Goal: Task Accomplishment & Management: Complete application form

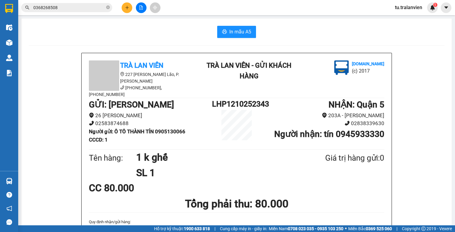
click at [128, 9] on icon "plus" at bounding box center [127, 7] width 4 height 4
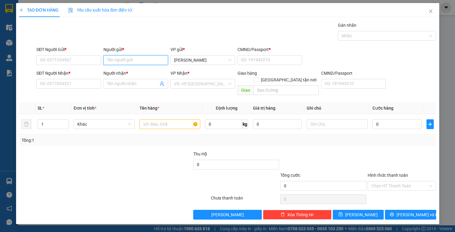
click at [155, 57] on input "Người gửi *" at bounding box center [136, 60] width 65 height 10
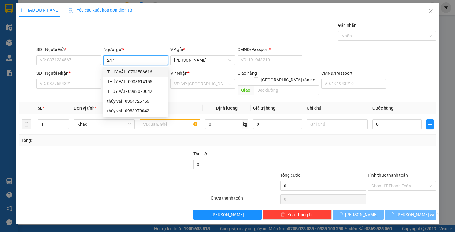
click at [136, 56] on input "247" at bounding box center [136, 60] width 65 height 10
type input "247"
click at [138, 59] on input "247" at bounding box center [136, 60] width 65 height 10
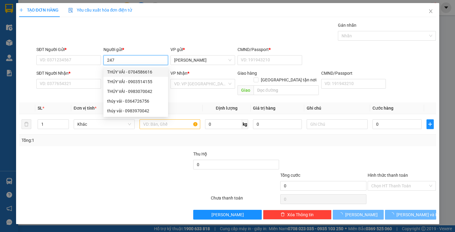
click at [138, 59] on input "247" at bounding box center [136, 60] width 65 height 10
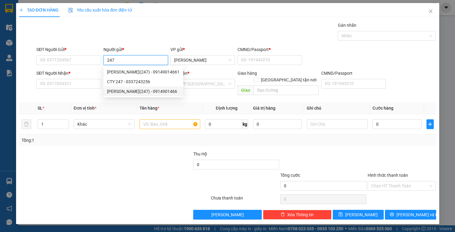
click at [171, 89] on div "NGUYỄN VĂN TOÀN(247) - 0914901466" at bounding box center [143, 91] width 73 height 7
type input "0914901466"
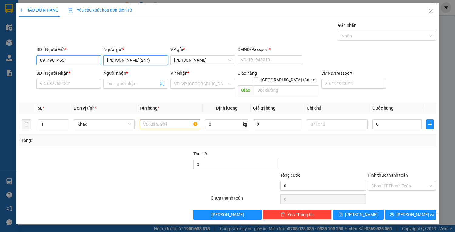
type input "[PERSON_NAME](247)"
click at [65, 62] on input "0914901466" at bounding box center [68, 60] width 65 height 10
paste input "0914901466"
type input "0914901466"
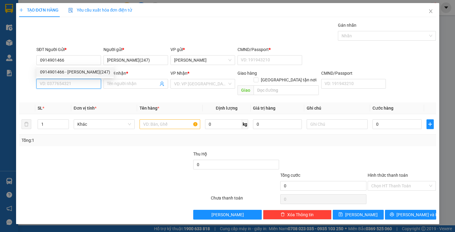
click at [79, 86] on input "SĐT Người Nhận *" at bounding box center [68, 84] width 65 height 10
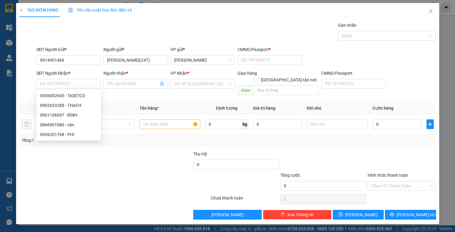
click at [74, 65] on div "SĐT Người Gửi * 0914901466" at bounding box center [68, 56] width 65 height 21
click at [74, 59] on input "0914901466" at bounding box center [68, 60] width 65 height 10
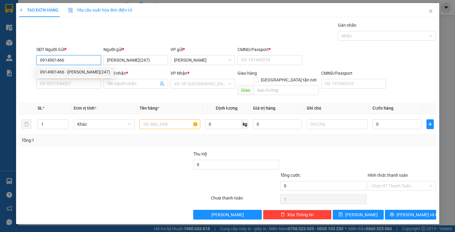
click at [79, 71] on div "0914901466 - NGUYỄN VĂN TOÀN(247)" at bounding box center [75, 72] width 70 height 7
type input "1"
type input "0936002645"
type input "TASETCO"
type input "225529634"
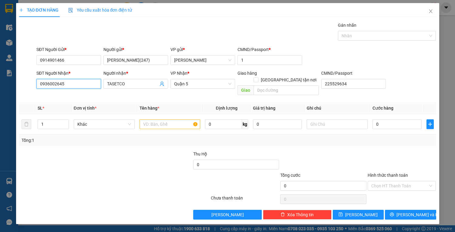
click at [83, 84] on input "0936002645" at bounding box center [68, 84] width 65 height 10
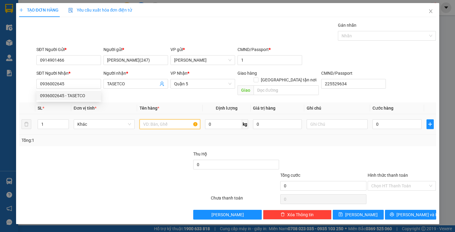
click at [164, 120] on input "text" at bounding box center [170, 124] width 61 height 10
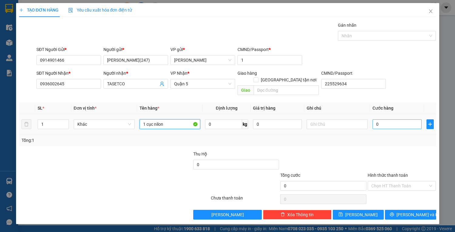
type input "1 cục nilon"
click at [381, 119] on input "0" at bounding box center [397, 124] width 49 height 10
type input "2"
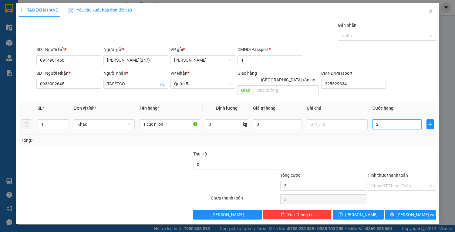
type input "20"
type input "20.000"
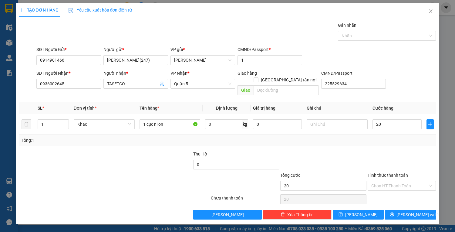
type input "20.000"
click at [428, 213] on div "TẠO ĐƠN HÀNG Yêu cầu xuất hóa đơn điện tử Transit Pickup Surcharge Ids Transit …" at bounding box center [228, 113] width 424 height 221
click at [427, 211] on button "[PERSON_NAME] và In" at bounding box center [410, 215] width 51 height 10
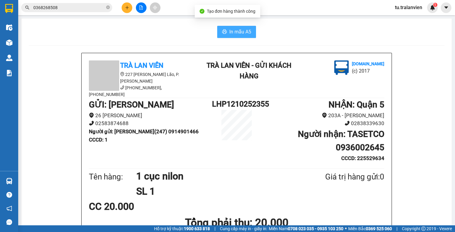
click at [225, 37] on button "In mẫu A5" at bounding box center [236, 32] width 39 height 12
click at [125, 5] on button at bounding box center [127, 7] width 11 height 11
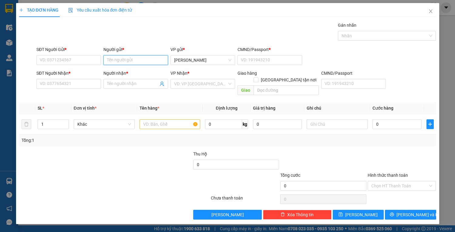
click at [121, 58] on input "Người gửi *" at bounding box center [136, 60] width 65 height 10
click at [167, 88] on div "Người nhận * Tên người nhận" at bounding box center [136, 80] width 65 height 21
click at [107, 61] on input "466" at bounding box center [136, 60] width 65 height 10
click at [134, 63] on input "466" at bounding box center [136, 60] width 65 height 10
click at [133, 63] on input "466" at bounding box center [136, 60] width 65 height 10
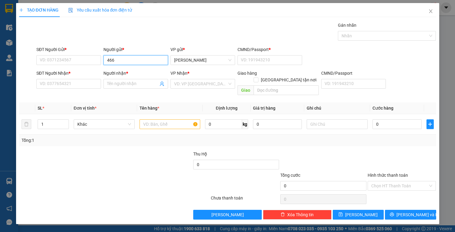
click at [133, 63] on input "466" at bounding box center [136, 60] width 65 height 10
type input "t"
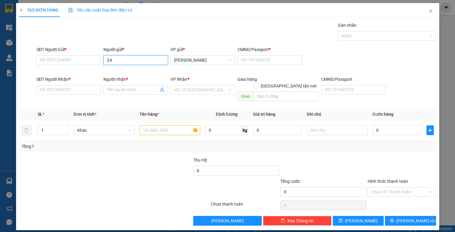
type input "247"
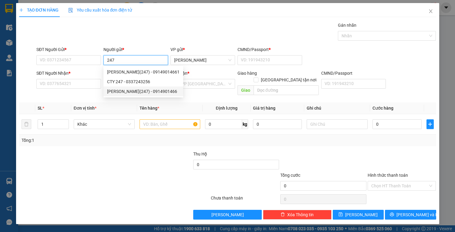
click at [151, 93] on div "NGUYỄN VĂN TOÀN(247) - 0914901466" at bounding box center [143, 91] width 73 height 7
type input "0914901466"
type input "[PERSON_NAME](247)"
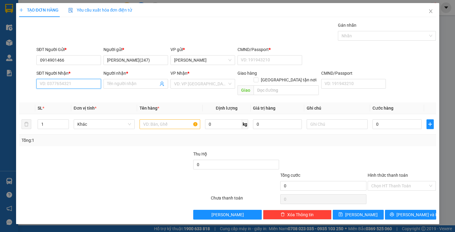
click at [67, 82] on input "SĐT Người Nhận *" at bounding box center [68, 84] width 65 height 10
click at [86, 93] on div "0936201768 - PHI" at bounding box center [68, 95] width 57 height 7
type input "0936201768"
type input "PHI"
type input "0936201768"
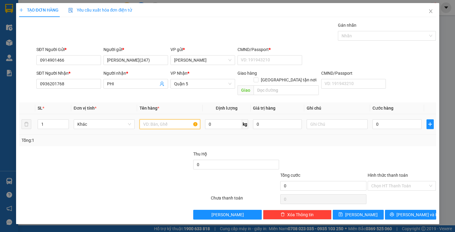
click at [150, 119] on input "text" at bounding box center [170, 124] width 61 height 10
type input "1 cục đen"
click at [282, 62] on input "CMND/Passport *" at bounding box center [270, 60] width 65 height 10
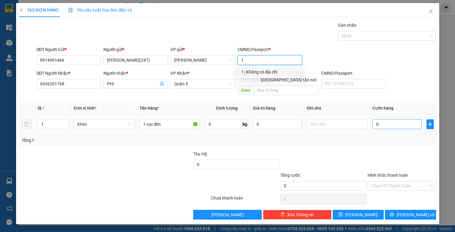
type input "1"
click at [378, 119] on input "0" at bounding box center [397, 124] width 49 height 10
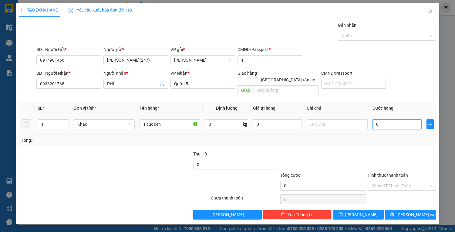
type input "3"
type input "30"
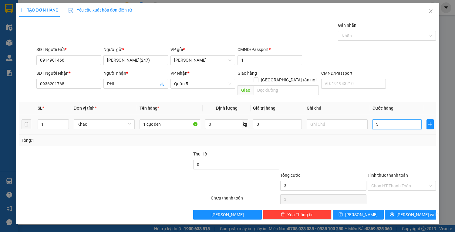
type input "30"
type input "30.000"
click at [417, 211] on span "[PERSON_NAME] và In" at bounding box center [418, 214] width 43 height 7
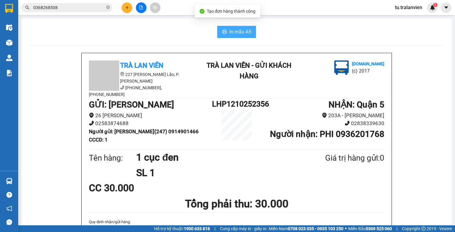
click at [245, 30] on span "In mẫu A5" at bounding box center [241, 32] width 22 height 8
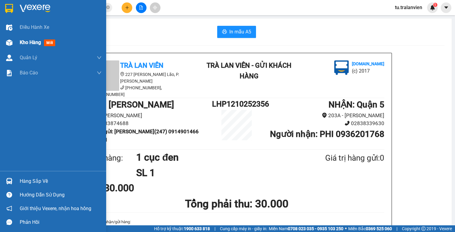
click at [14, 48] on div "Kho hàng mới" at bounding box center [53, 42] width 106 height 15
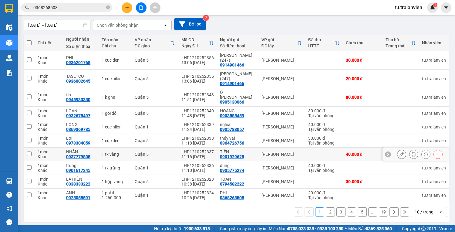
scroll to position [51, 0]
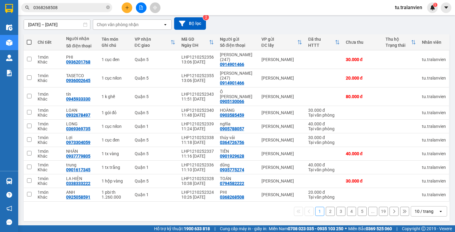
click at [328, 211] on button "2" at bounding box center [330, 211] width 9 height 9
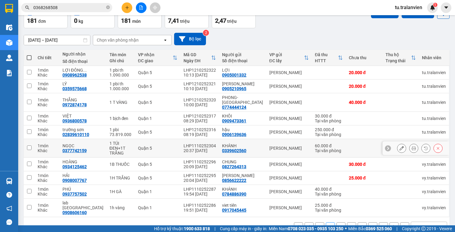
scroll to position [37, 0]
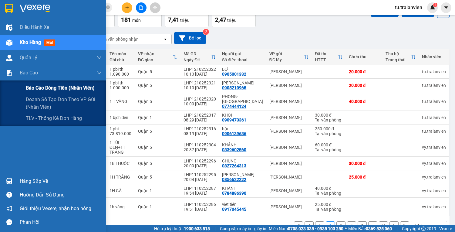
click at [29, 85] on span "Báo cáo dòng tiền (nhân viên)" at bounding box center [60, 88] width 69 height 8
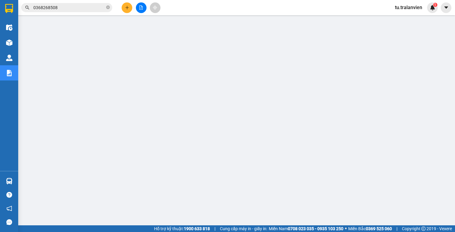
drag, startPoint x: 414, startPoint y: 2, endPoint x: 413, endPoint y: 9, distance: 6.2
click at [414, 5] on div "tu.tralanvien 1" at bounding box center [414, 7] width 48 height 11
click at [413, 9] on span "tu.tralanvien" at bounding box center [408, 8] width 37 height 8
click at [408, 19] on span "Đăng xuất" at bounding box center [413, 18] width 26 height 7
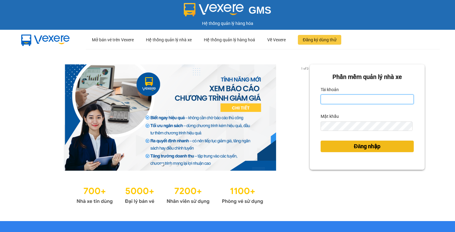
type input "vy.tralanvien"
click at [377, 145] on span "Đăng nhập" at bounding box center [367, 146] width 27 height 9
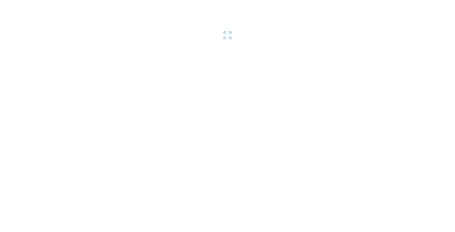
click at [343, 141] on body at bounding box center [227, 116] width 455 height 232
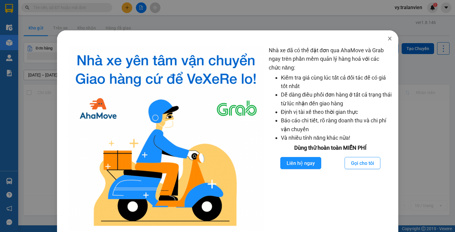
click at [388, 39] on icon "close" at bounding box center [390, 38] width 5 height 5
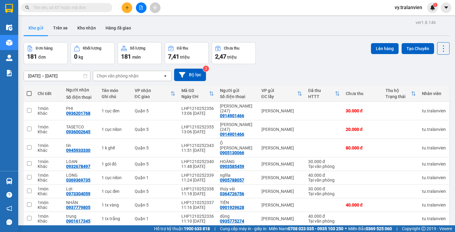
click at [123, 10] on button at bounding box center [127, 7] width 11 height 11
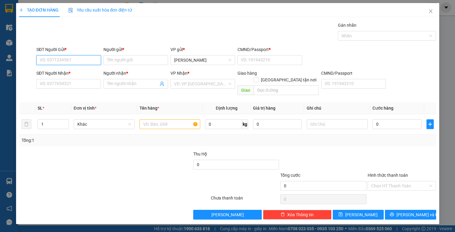
click at [83, 64] on input "SĐT Người Gửi *" at bounding box center [68, 60] width 65 height 10
type input "0985332120"
click at [90, 86] on input "SĐT Người Nhận *" at bounding box center [68, 84] width 65 height 10
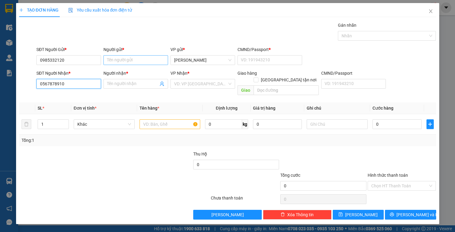
type input "0567878910"
click at [115, 59] on input "Người gửi *" at bounding box center [136, 60] width 65 height 10
type input "hiếu"
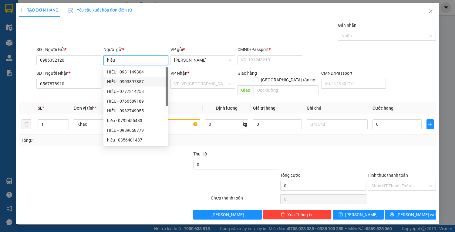
click at [120, 82] on div "HIẾU - 0903897857" at bounding box center [135, 81] width 57 height 7
type input "0903897857"
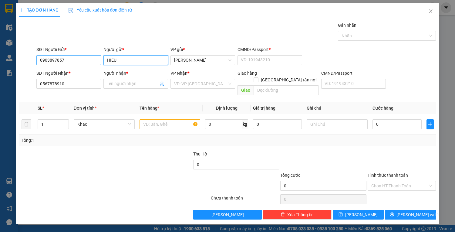
type input "HIẾU"
click at [83, 63] on input "0903897857" at bounding box center [68, 60] width 65 height 10
click at [128, 83] on input "Người nhận *" at bounding box center [132, 83] width 51 height 7
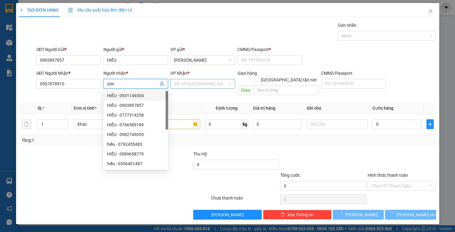
type input "sơn"
click at [200, 83] on input "search" at bounding box center [200, 83] width 53 height 9
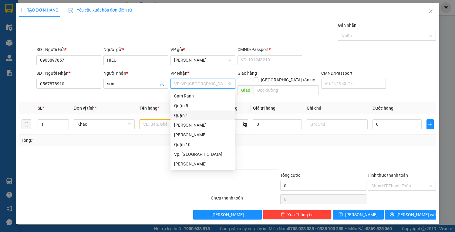
drag, startPoint x: 194, startPoint y: 115, endPoint x: 182, endPoint y: 112, distance: 12.6
click at [193, 115] on div "Quận 1" at bounding box center [202, 115] width 57 height 7
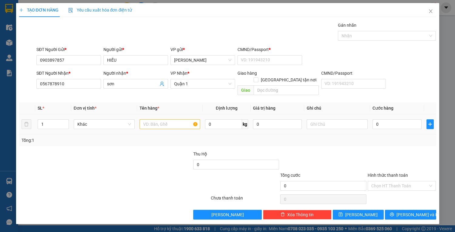
click at [176, 118] on div at bounding box center [170, 124] width 61 height 12
click at [174, 119] on input "text" at bounding box center [170, 124] width 61 height 10
type input "1 t vàng"
click at [268, 70] on div "Giao hàng [GEOGRAPHIC_DATA] tận nơi" at bounding box center [278, 73] width 81 height 7
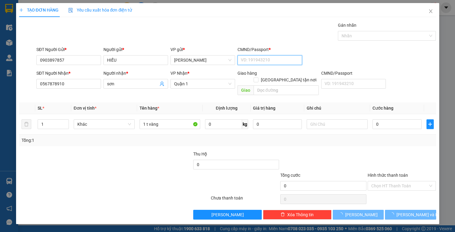
click at [268, 62] on input "CMND/Passport *" at bounding box center [270, 60] width 65 height 10
type input "1"
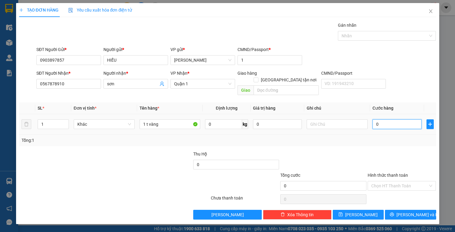
type input "4"
type input "40"
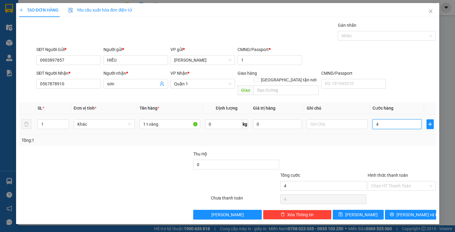
type input "40"
type input "40.000"
click at [66, 59] on input "0903897857" at bounding box center [68, 60] width 65 height 10
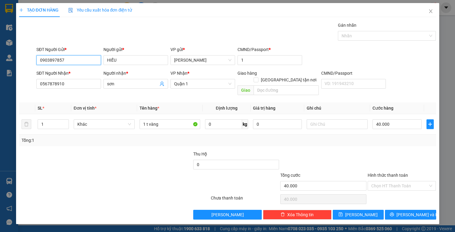
click at [66, 59] on input "0903897857" at bounding box center [68, 60] width 65 height 10
paste input "85232120"
type input "0985232120"
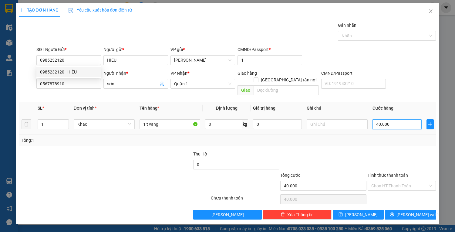
click at [404, 119] on input "40.000" at bounding box center [397, 124] width 49 height 10
type input "5"
type input "50"
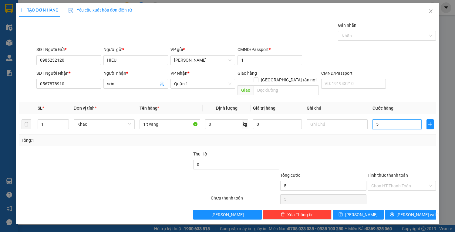
type input "50"
type input "50.000"
click at [424, 182] on input "Hình thức thanh toán" at bounding box center [400, 185] width 57 height 9
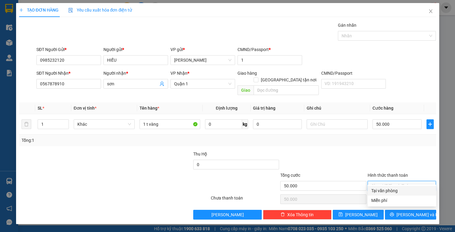
click at [408, 188] on div "Tại văn phòng" at bounding box center [402, 190] width 61 height 7
type input "0"
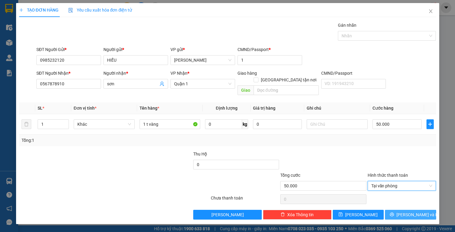
click at [409, 212] on button "[PERSON_NAME] và In" at bounding box center [410, 215] width 51 height 10
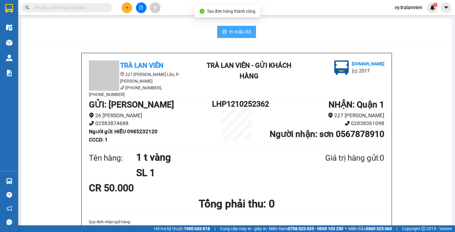
click at [240, 28] on span "In mẫu A5" at bounding box center [241, 32] width 22 height 8
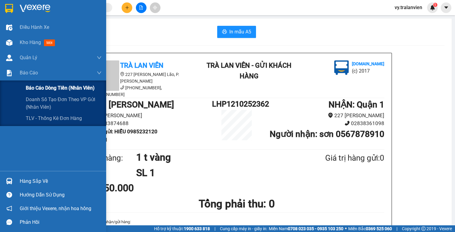
click at [46, 86] on span "Báo cáo dòng tiền (nhân viên)" at bounding box center [60, 88] width 69 height 8
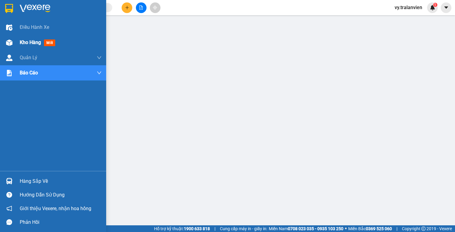
click at [31, 39] on span "Kho hàng" at bounding box center [30, 42] width 21 height 6
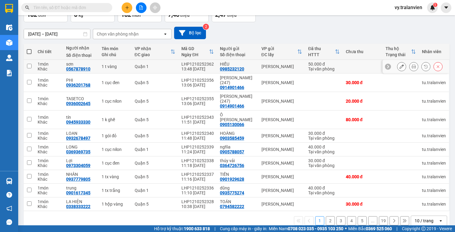
scroll to position [51, 0]
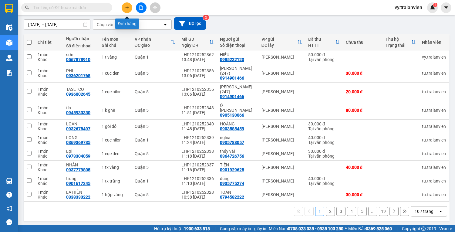
click at [130, 8] on button at bounding box center [127, 7] width 11 height 11
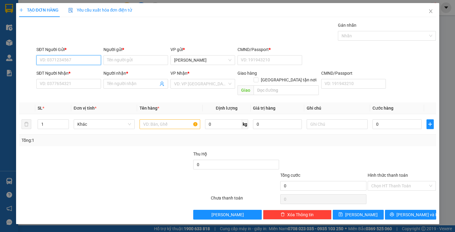
click at [67, 61] on input "SĐT Người Gửi *" at bounding box center [68, 60] width 65 height 10
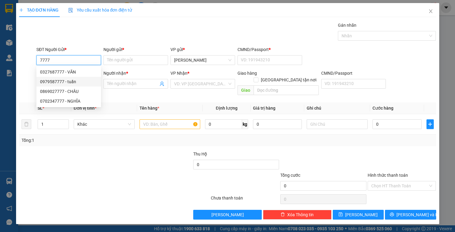
click at [81, 83] on div "0979587777 - tuấn" at bounding box center [68, 81] width 57 height 7
type input "0979587777"
type input "tuấn"
type input "1"
type input "0348069591"
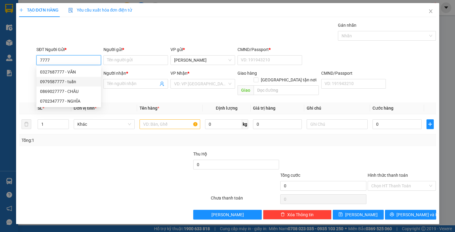
type input "KIÊN"
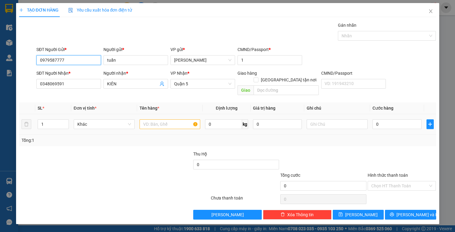
type input "0979587777"
click at [156, 119] on input "text" at bounding box center [170, 124] width 61 height 10
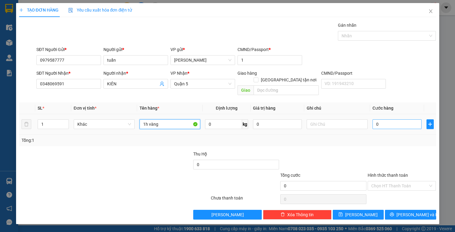
type input "1h vàng"
click at [389, 119] on input "0" at bounding box center [397, 124] width 49 height 10
type input "2"
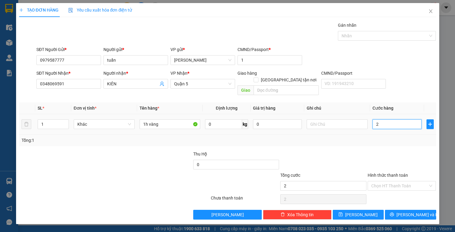
type input "25"
type input "25.000"
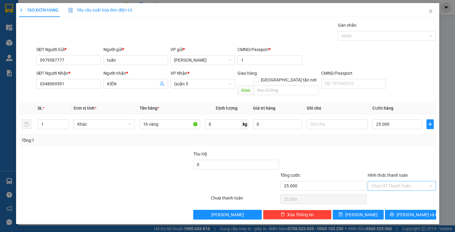
click at [402, 181] on input "Hình thức thanh toán" at bounding box center [400, 185] width 57 height 9
drag, startPoint x: 403, startPoint y: 190, endPoint x: 403, endPoint y: 195, distance: 4.6
click at [403, 191] on div "Tại văn phòng" at bounding box center [402, 190] width 61 height 7
type input "0"
click at [406, 211] on span "[PERSON_NAME] và In" at bounding box center [418, 214] width 43 height 7
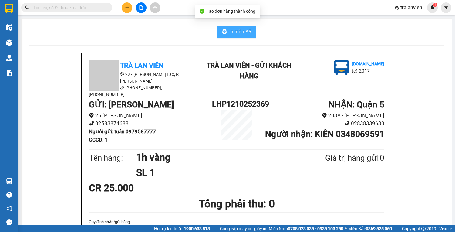
click at [242, 33] on span "In mẫu A5" at bounding box center [241, 32] width 22 height 8
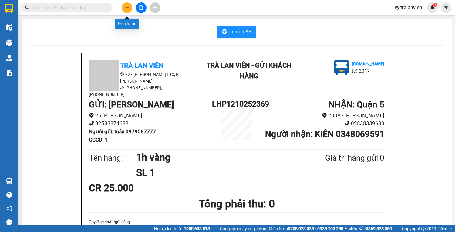
click at [127, 4] on button at bounding box center [127, 7] width 11 height 11
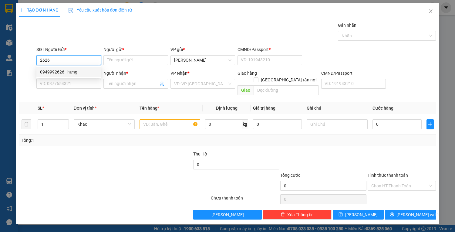
click at [78, 73] on div "0949992626 - hưng" at bounding box center [68, 72] width 57 height 7
type input "0949992626"
type input "hưng"
type input "1"
type input "0949992626"
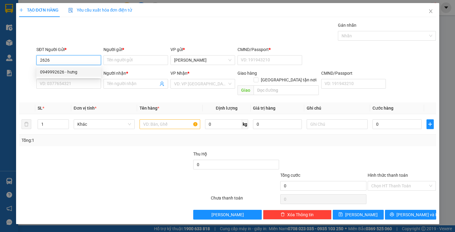
type input "hưng"
type input "0123456789"
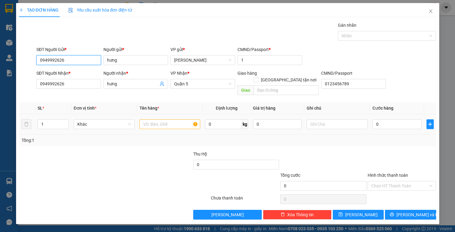
type input "0949992626"
drag, startPoint x: 161, startPoint y: 120, endPoint x: 159, endPoint y: 115, distance: 5.6
click at [160, 119] on input "text" at bounding box center [170, 124] width 61 height 10
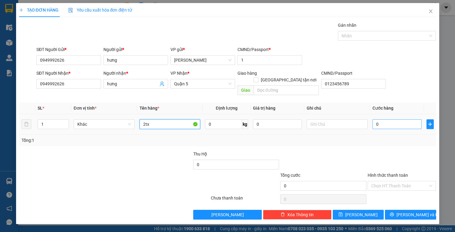
type input "2tx"
click at [393, 120] on input "0" at bounding box center [397, 124] width 49 height 10
type input "2"
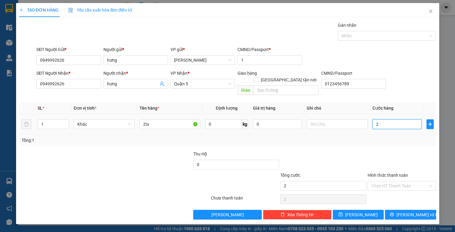
type input "20"
type input "200"
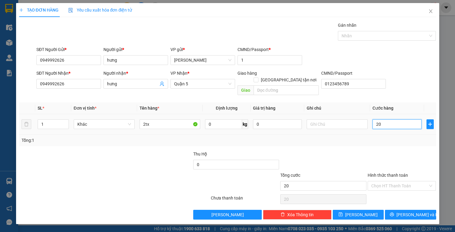
type input "200"
type input "200.000"
click at [394, 181] on input "Hình thức thanh toán" at bounding box center [400, 185] width 57 height 9
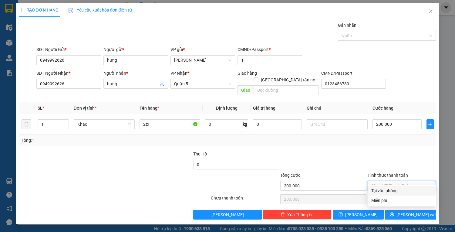
click at [401, 189] on div "Tại văn phòng" at bounding box center [402, 190] width 61 height 7
type input "0"
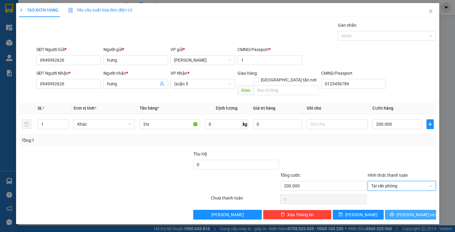
click at [407, 211] on span "[PERSON_NAME] và In" at bounding box center [418, 214] width 43 height 7
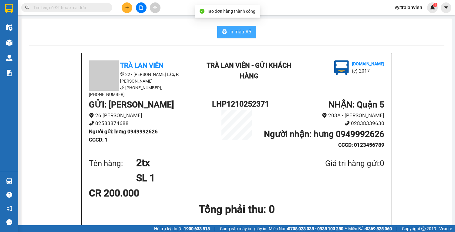
click at [233, 33] on span "In mẫu A5" at bounding box center [241, 32] width 22 height 8
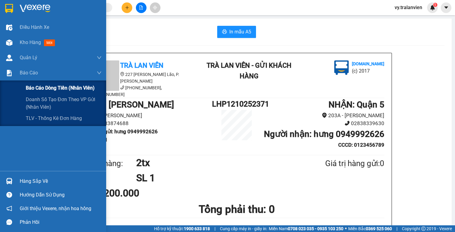
click at [46, 88] on span "Báo cáo dòng tiền (nhân viên)" at bounding box center [60, 88] width 69 height 8
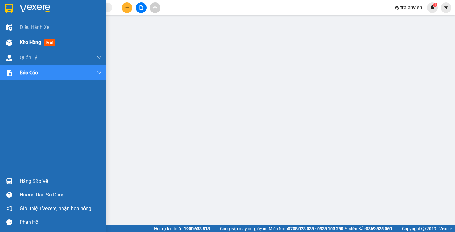
click at [29, 41] on span "Kho hàng" at bounding box center [30, 42] width 21 height 6
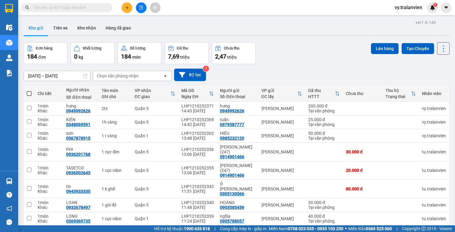
click at [315, 59] on div "Đơn hàng 184 đơn Khối lượng 0 kg Số lượng 184 món Đã thu 7,69 triệu Chưa thu 2,…" at bounding box center [237, 53] width 426 height 22
